Goal: Task Accomplishment & Management: Use online tool/utility

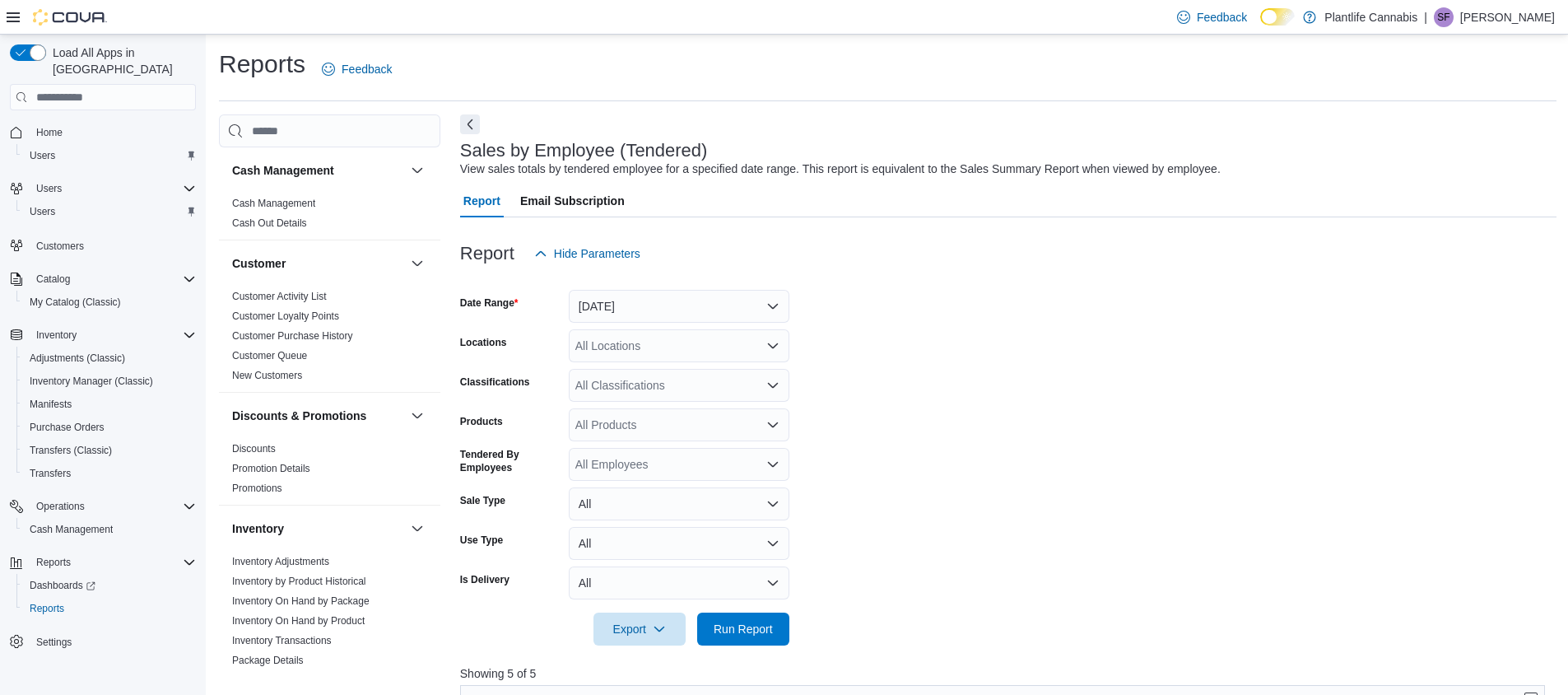
scroll to position [551, 0]
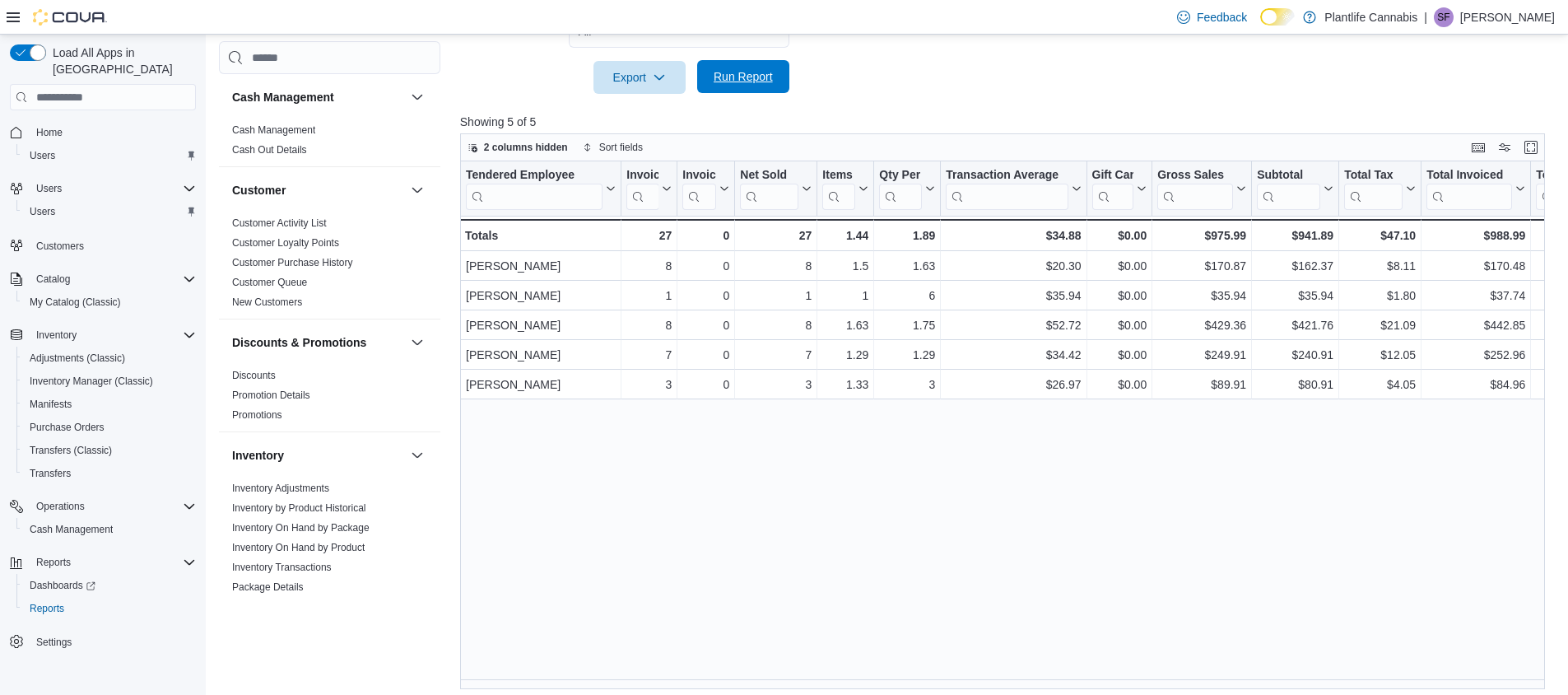
click at [737, 80] on span "Run Report" at bounding box center [742, 76] width 59 height 16
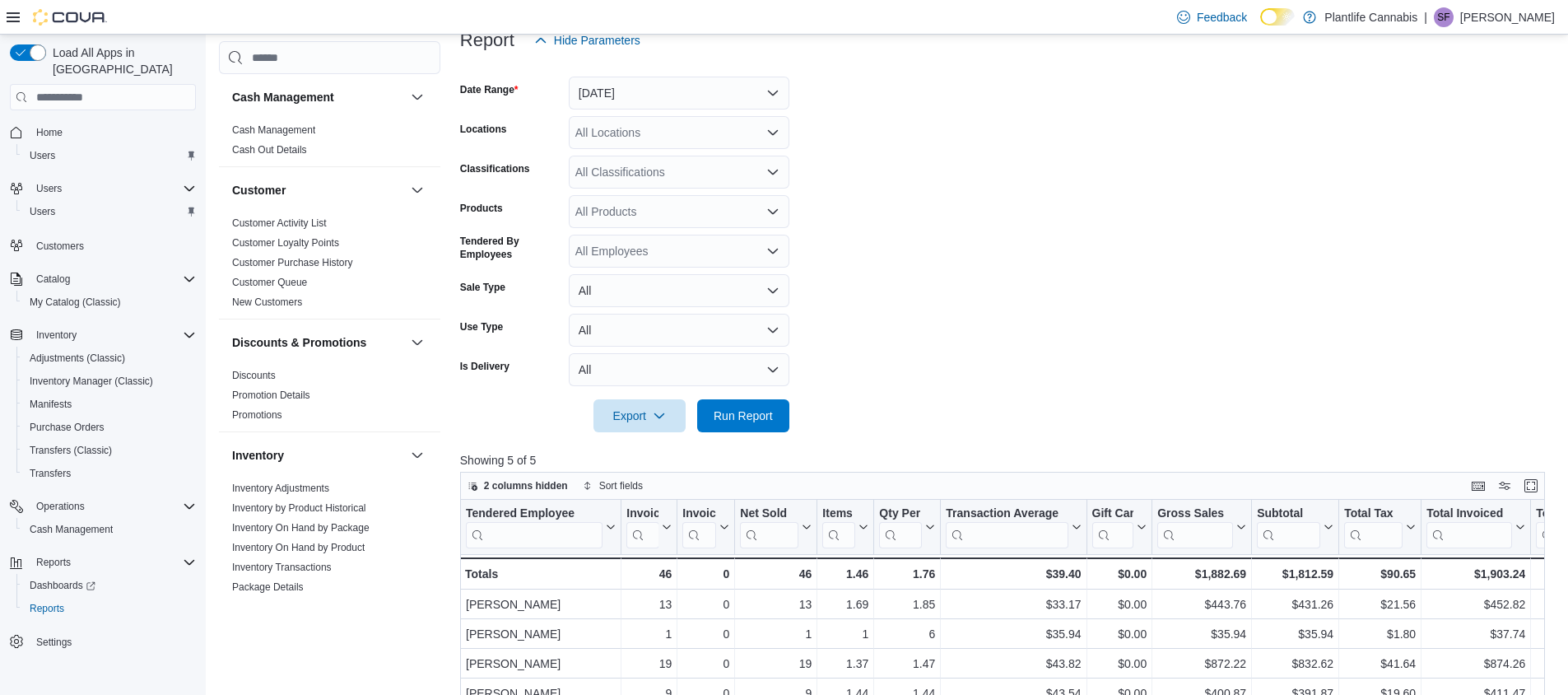
scroll to position [175, 0]
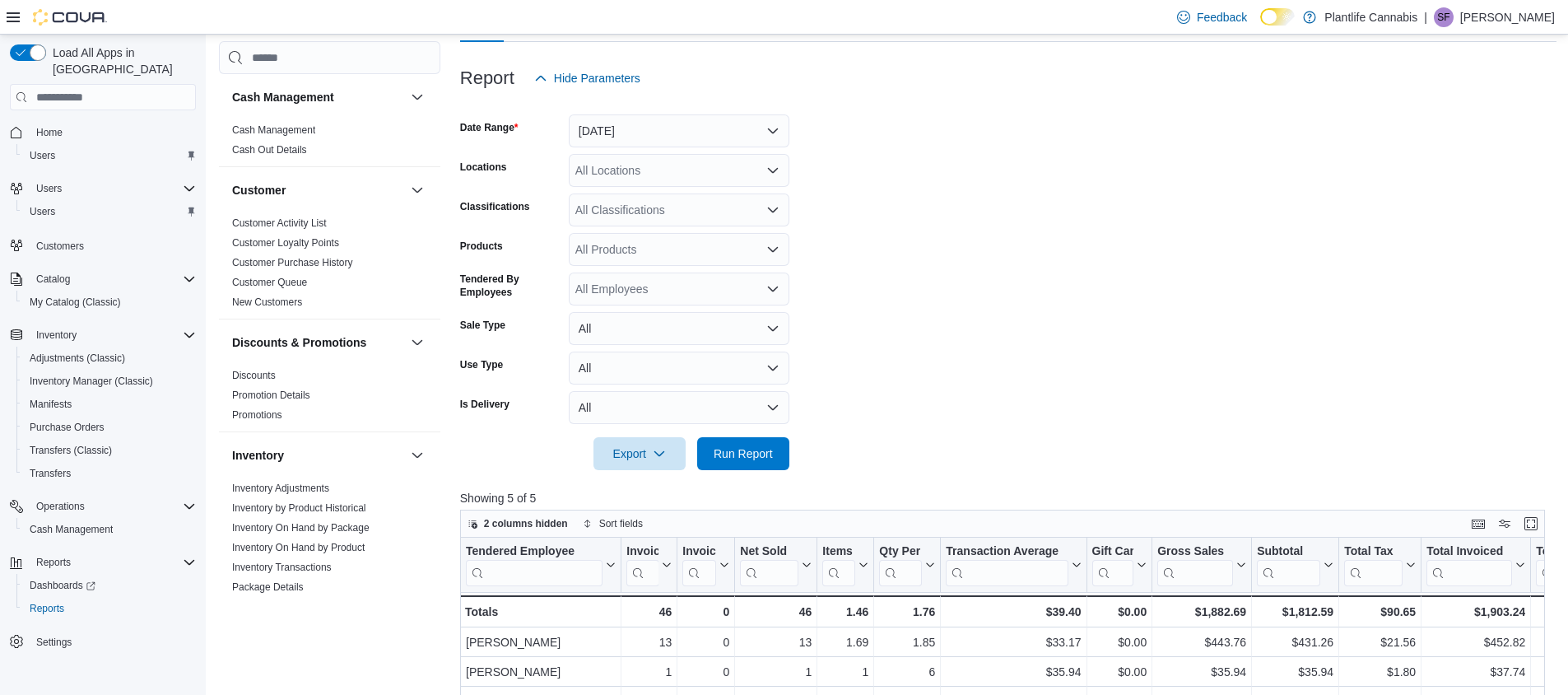
click at [637, 208] on div "All Classifications" at bounding box center [679, 210] width 220 height 33
type input "***"
click at [656, 240] on span "Accessory Group" at bounding box center [648, 238] width 88 height 16
click at [729, 447] on span "Run Report" at bounding box center [742, 452] width 59 height 16
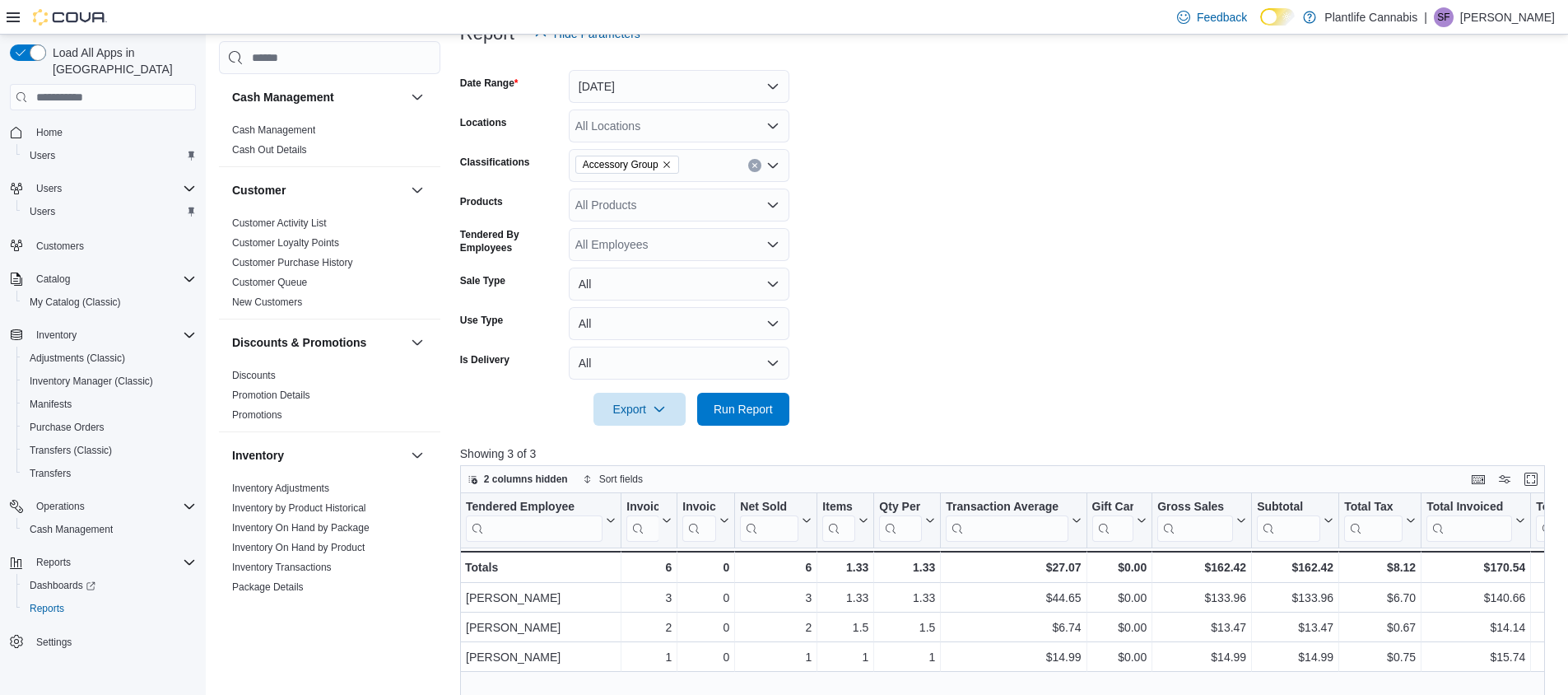
scroll to position [162, 0]
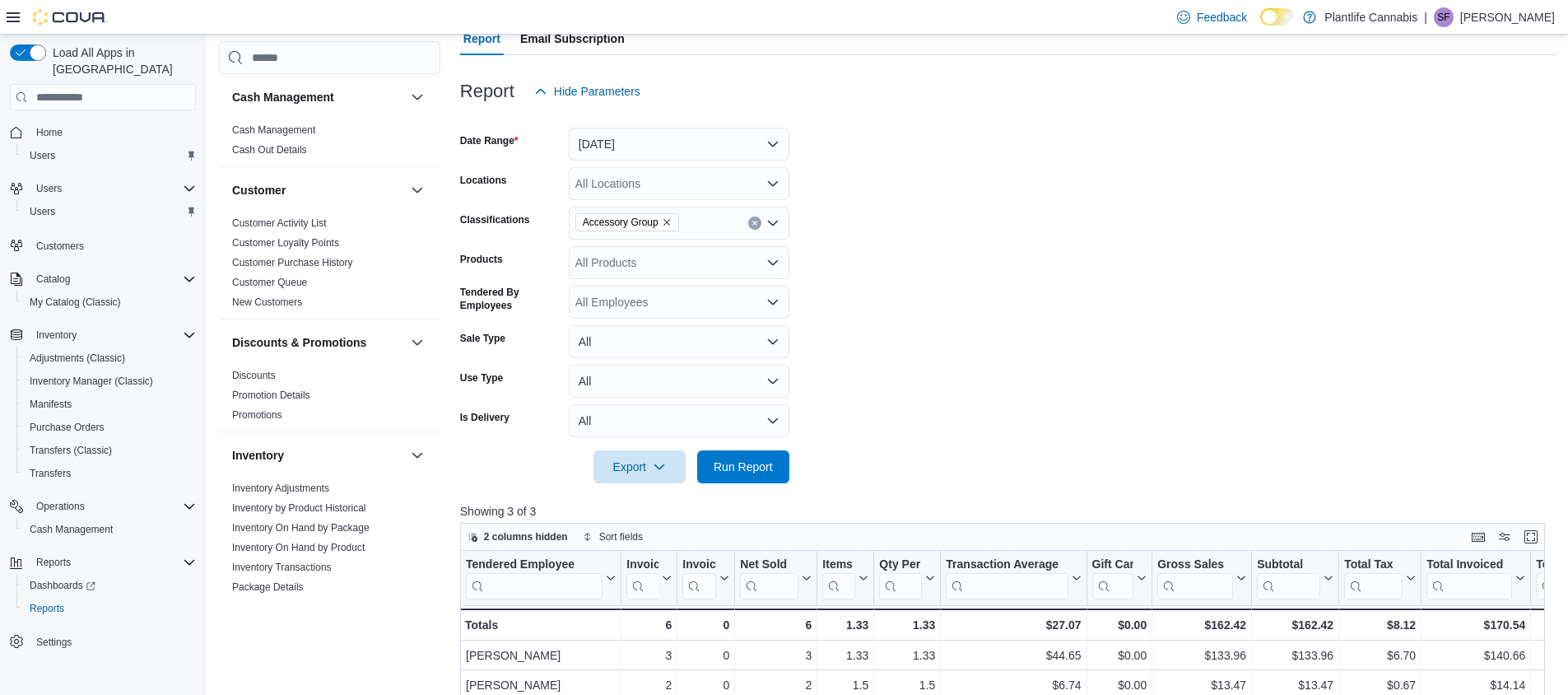
click at [668, 218] on icon "Remove Accessory Group from selection in this group" at bounding box center [667, 222] width 10 height 10
click at [737, 460] on span "Run Report" at bounding box center [742, 465] width 59 height 16
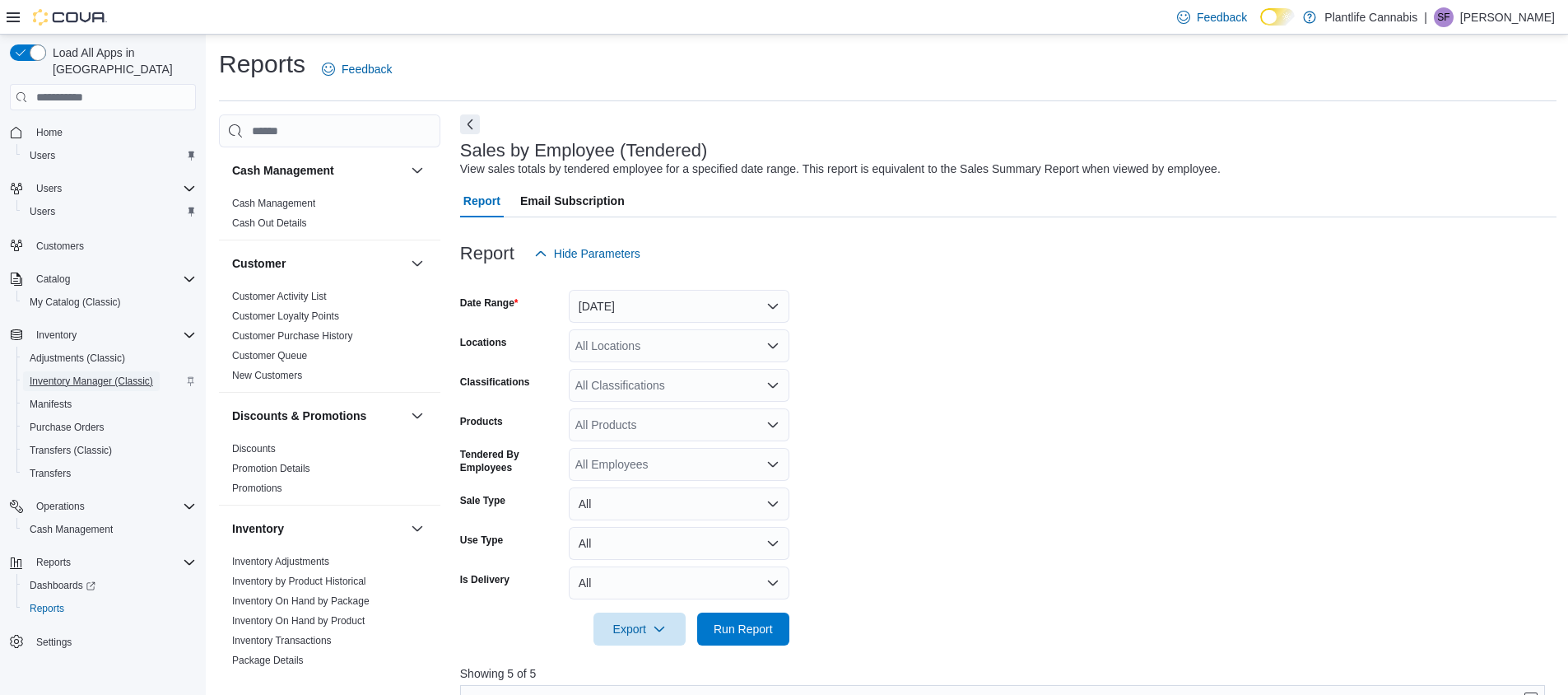
click at [69, 374] on span "Inventory Manager (Classic)" at bounding box center [92, 381] width 124 height 14
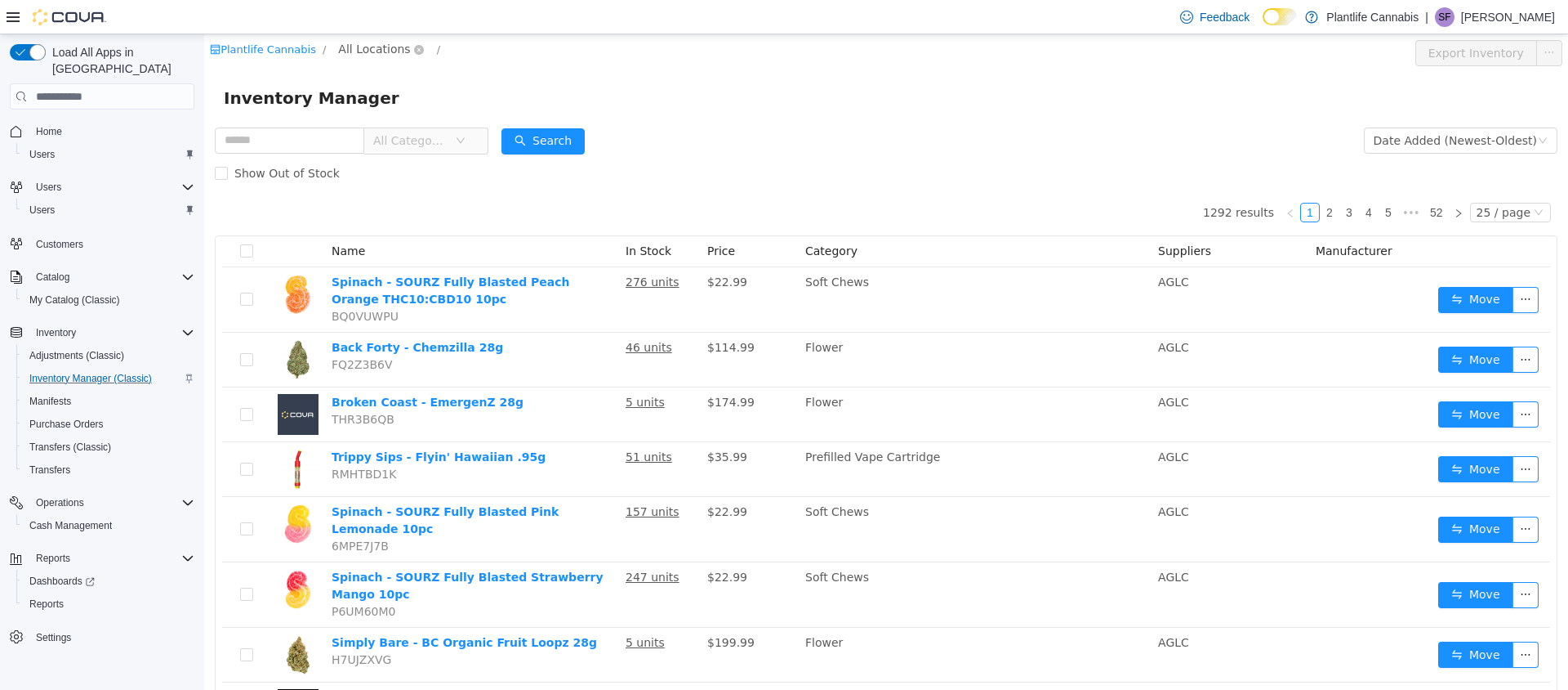
click at [370, 48] on span "All Locations" at bounding box center [373, 49] width 72 height 18
type input "***"
click at [410, 168] on span "Calgary - Seton" at bounding box center [429, 166] width 88 height 13
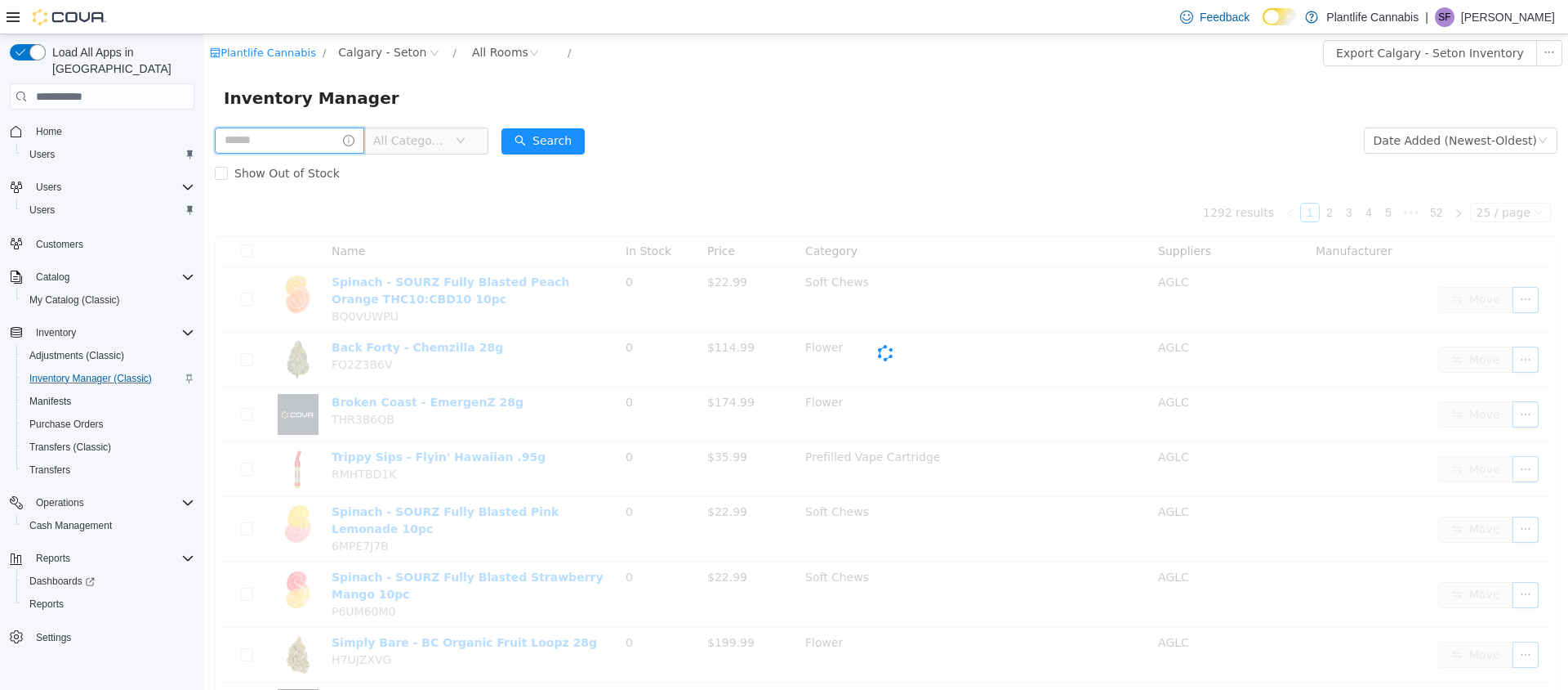
click at [264, 140] on input "text" at bounding box center [290, 140] width 150 height 26
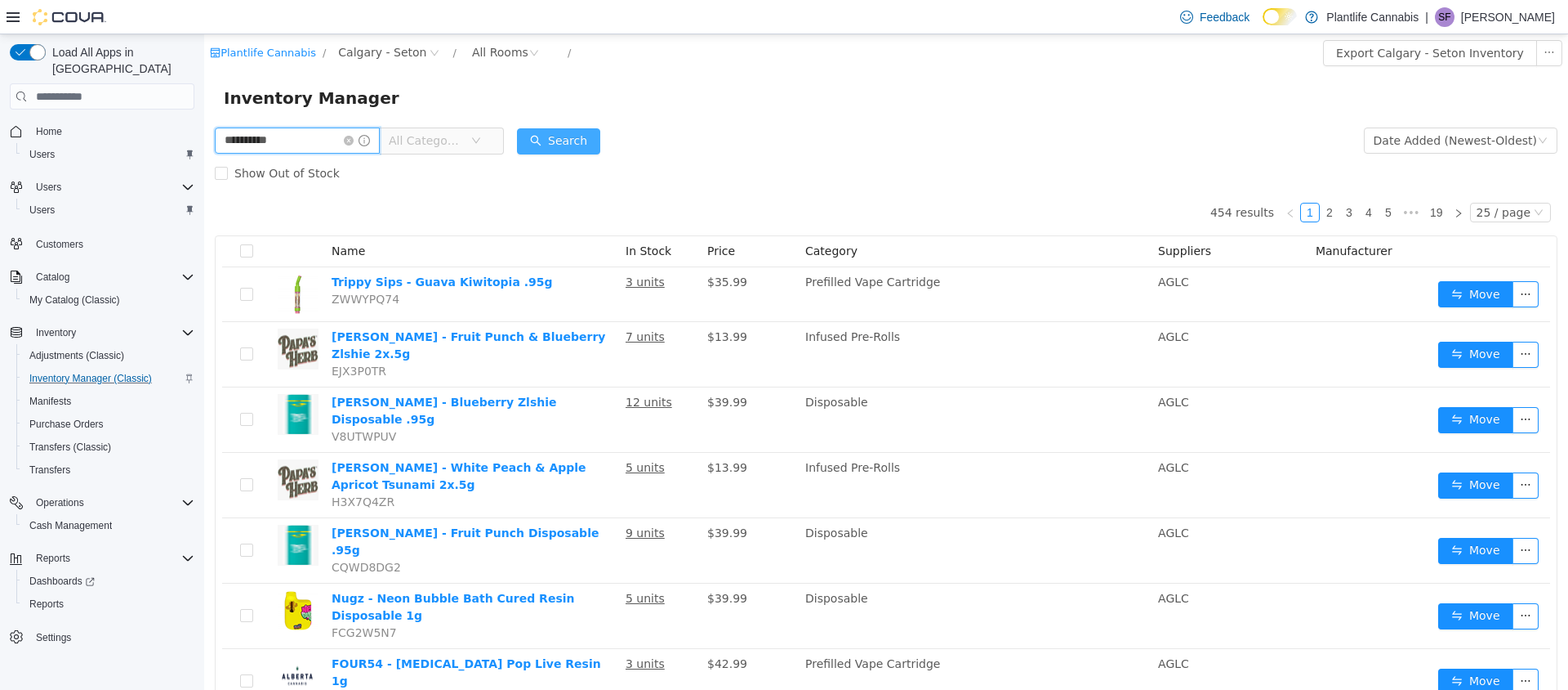
type input "**********"
click at [580, 139] on button "Search" at bounding box center [558, 141] width 83 height 26
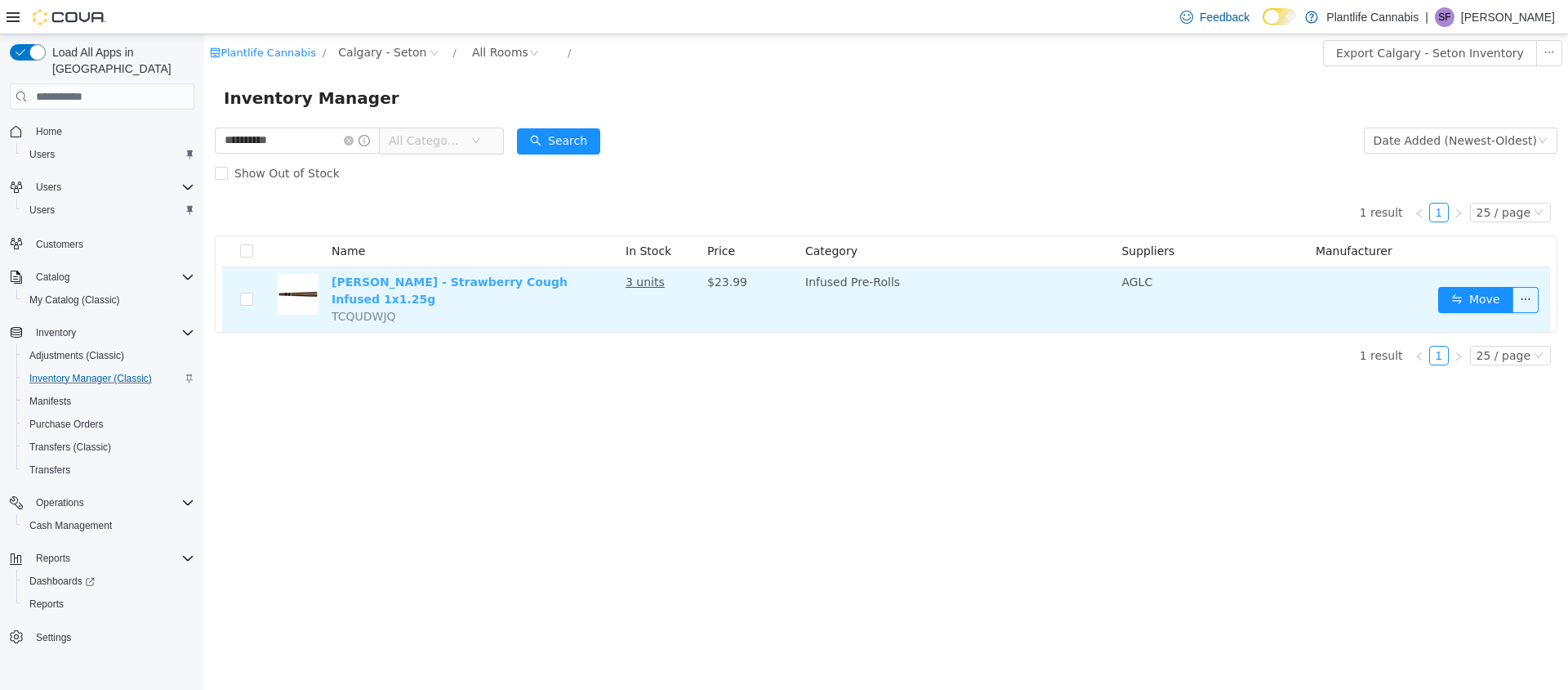
click at [500, 284] on link "[PERSON_NAME] - Strawberry Cough Infused 1x1.25g" at bounding box center [450, 291] width 236 height 31
click at [1470, 288] on button "Move" at bounding box center [1475, 299] width 75 height 26
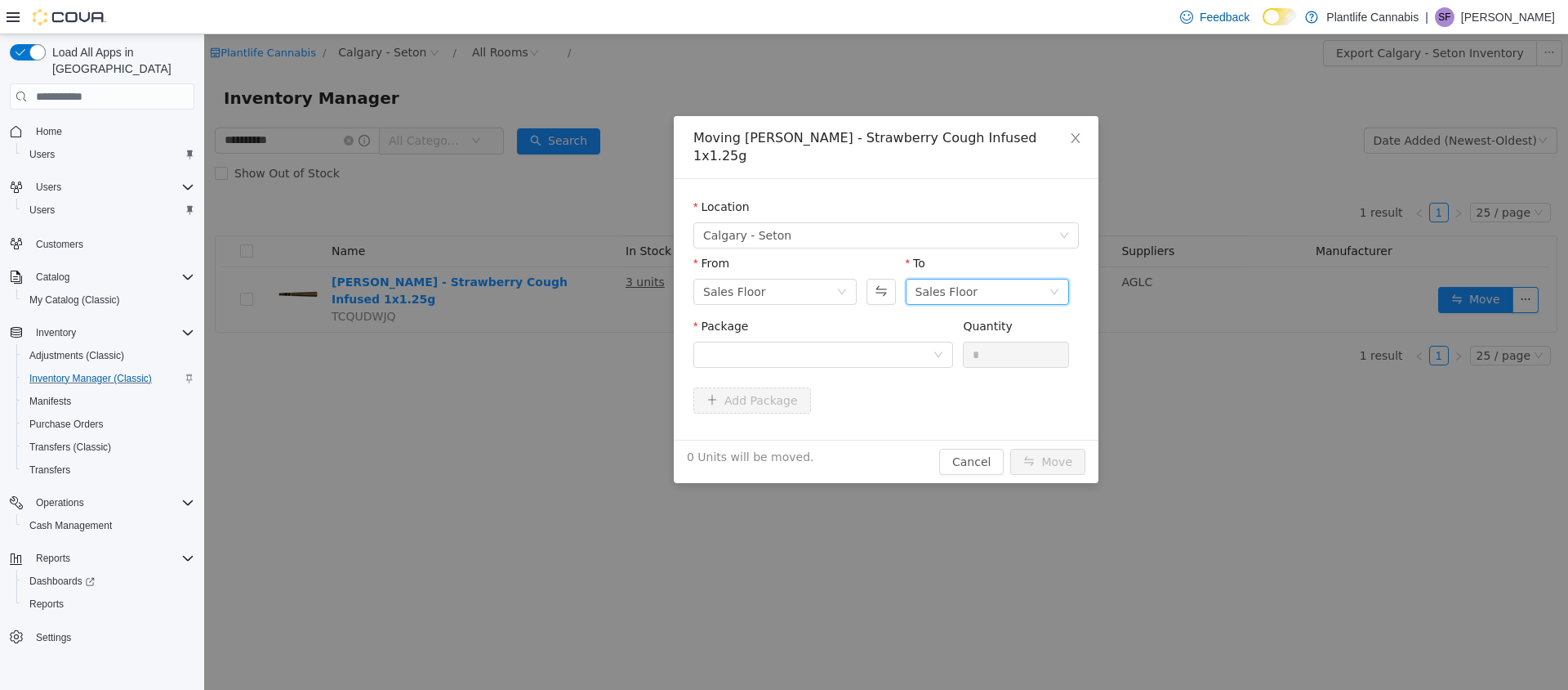
click at [939, 279] on div "Sales Floor" at bounding box center [947, 292] width 63 height 25
click at [936, 357] on li "Returns" at bounding box center [987, 358] width 163 height 26
click at [781, 343] on div at bounding box center [817, 355] width 229 height 25
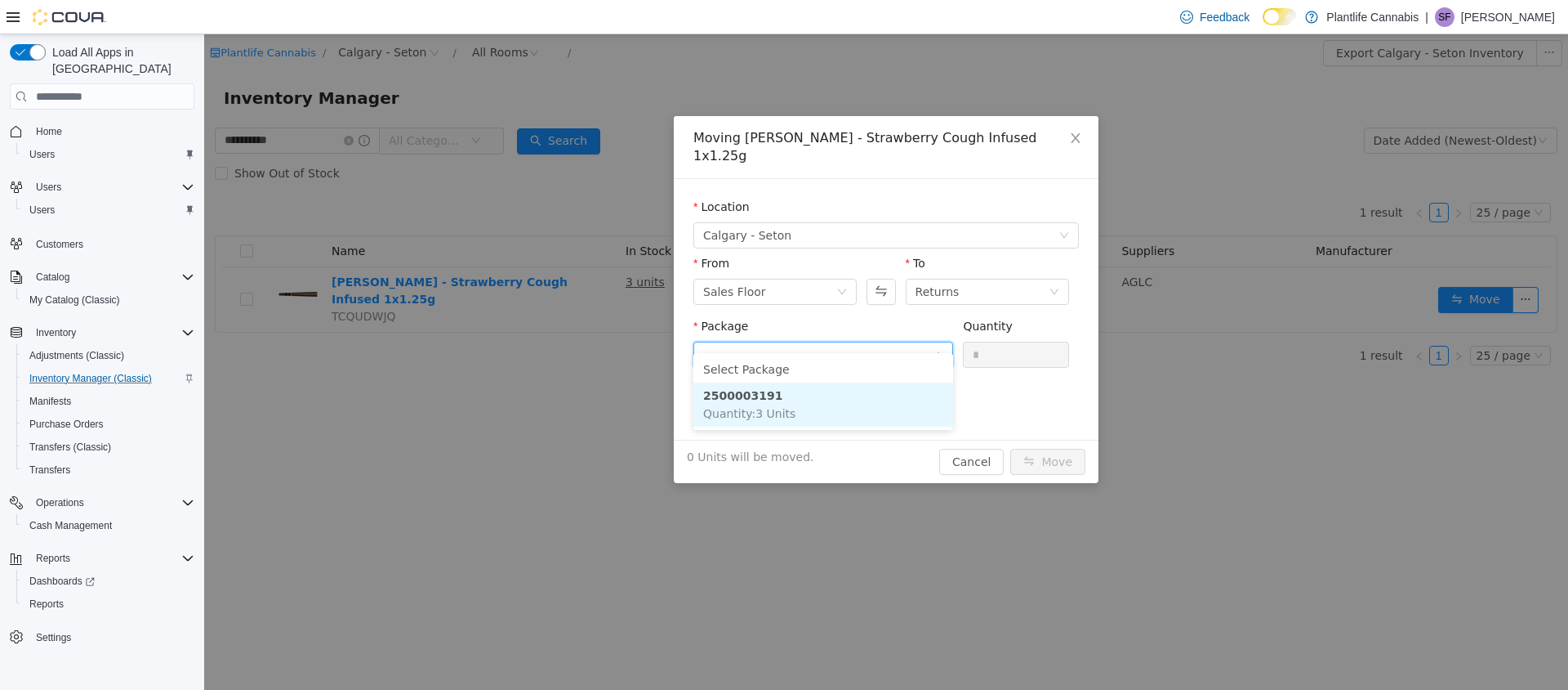
drag, startPoint x: 743, startPoint y: 392, endPoint x: 829, endPoint y: 388, distance: 86.1
click at [745, 392] on strong "2500003191" at bounding box center [742, 395] width 80 height 13
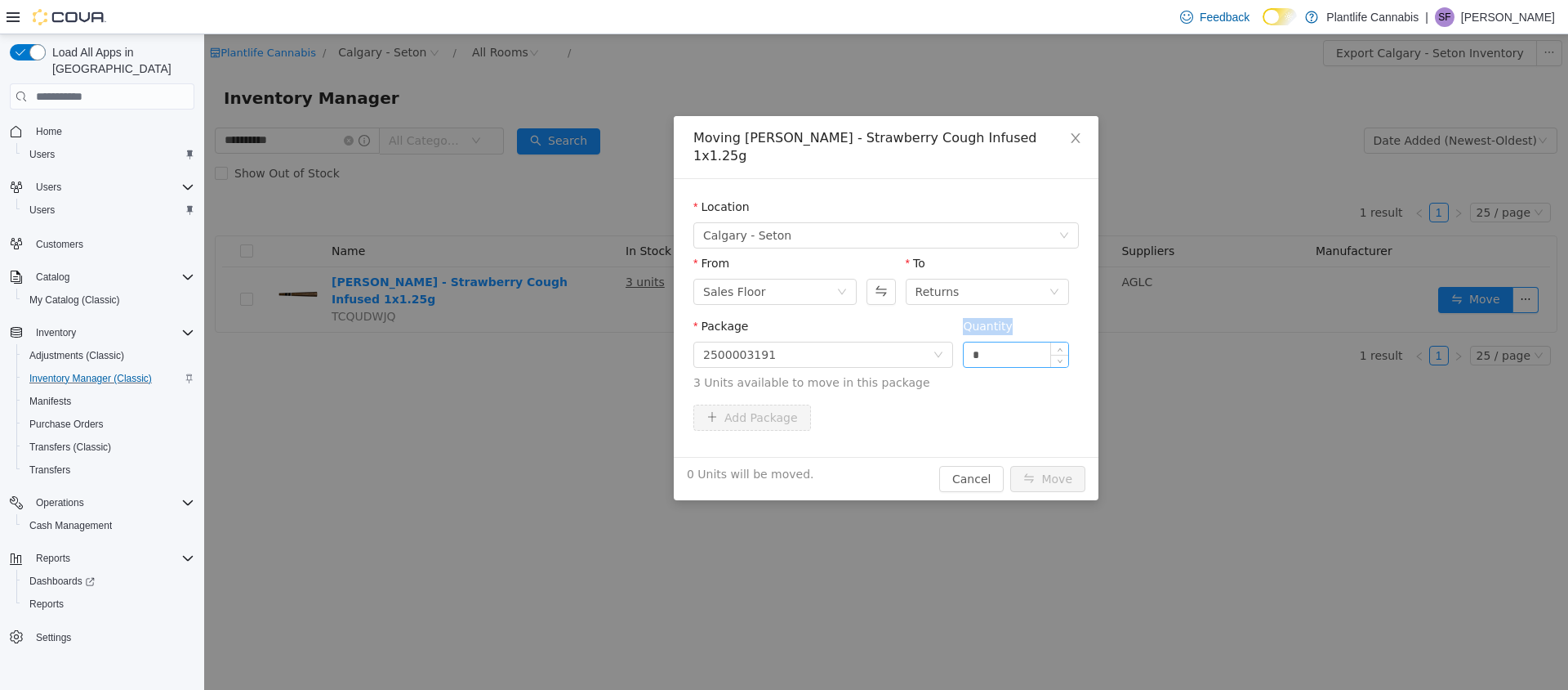
drag, startPoint x: 963, startPoint y: 337, endPoint x: 1002, endPoint y: 334, distance: 39.1
click at [1002, 334] on div "Package 2500003191 Quantity * 3 Units available to move in this package" at bounding box center [886, 354] width 386 height 74
drag, startPoint x: 987, startPoint y: 337, endPoint x: 962, endPoint y: 337, distance: 25.0
click at [963, 342] on div "*" at bounding box center [1016, 354] width 106 height 26
type input "*"
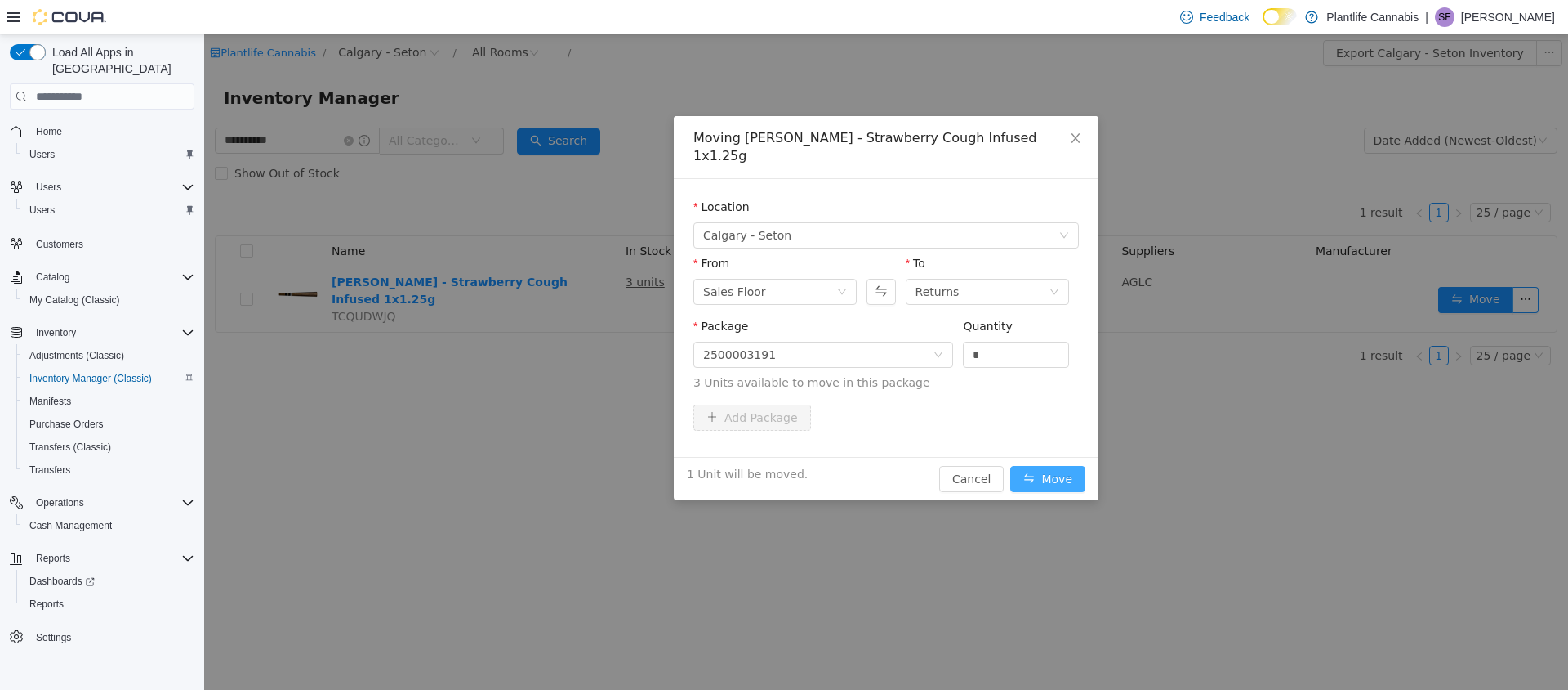
click at [1030, 465] on button "Move" at bounding box center [1047, 478] width 75 height 26
